Goal: Task Accomplishment & Management: Use online tool/utility

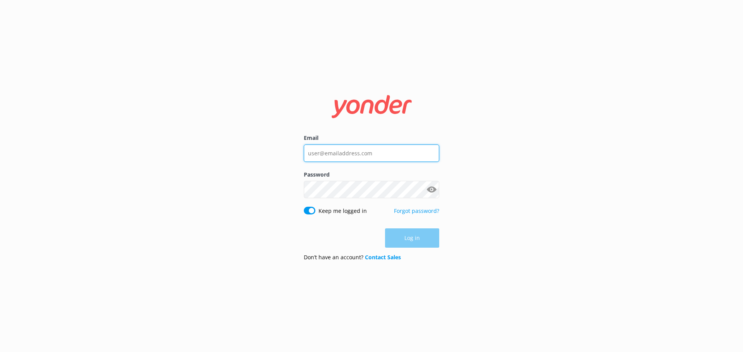
type input "[EMAIL_ADDRESS][DOMAIN_NAME]"
click at [420, 234] on div "Log in" at bounding box center [371, 238] width 135 height 19
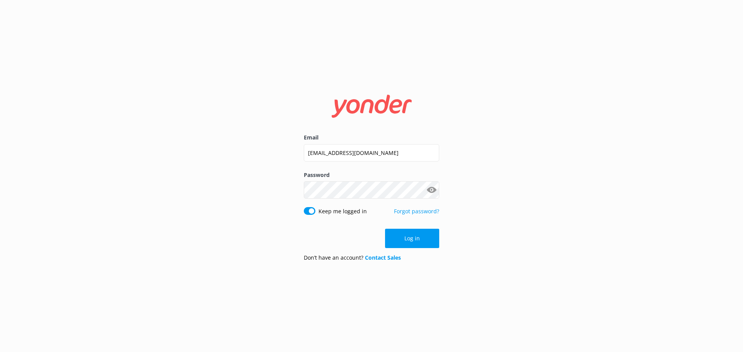
click at [420, 234] on button "Log in" at bounding box center [412, 238] width 54 height 19
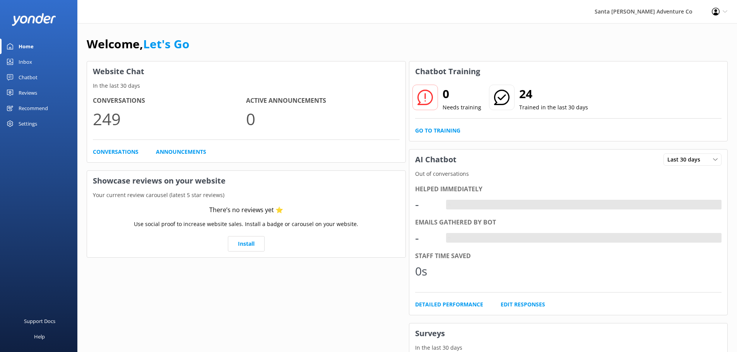
click at [26, 62] on div "Inbox" at bounding box center [26, 61] width 14 height 15
